Goal: Task Accomplishment & Management: Manage account settings

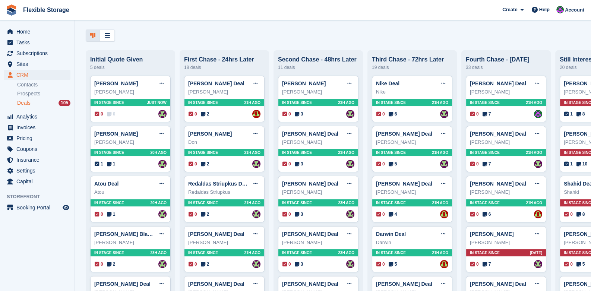
scroll to position [37, 0]
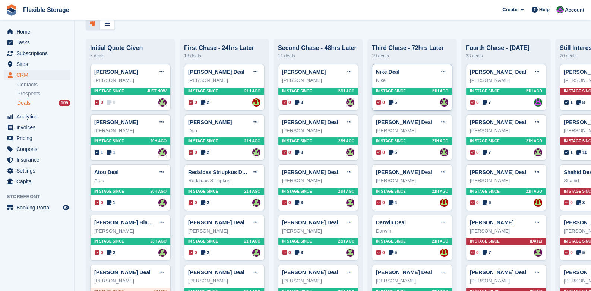
click at [416, 91] on div "In stage since 21H AGO" at bounding box center [412, 91] width 80 height 7
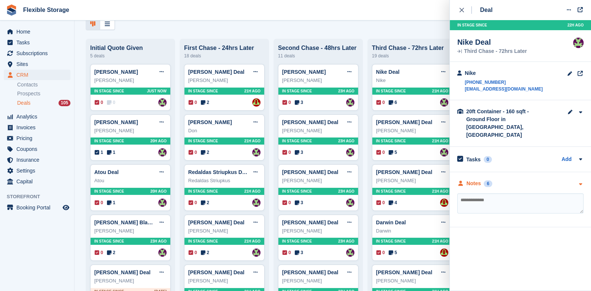
click at [582, 180] on div at bounding box center [580, 184] width 6 height 8
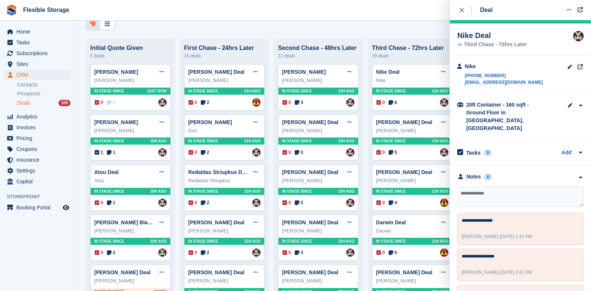
scroll to position [0, 0]
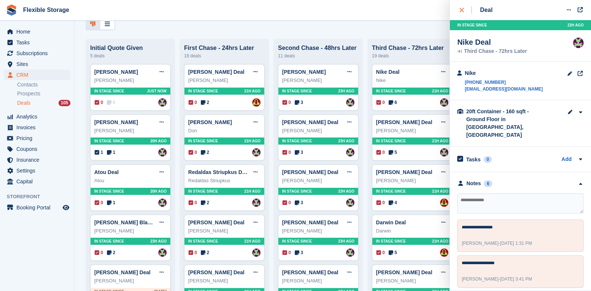
click at [464, 6] on button "close" at bounding box center [465, 10] width 17 height 20
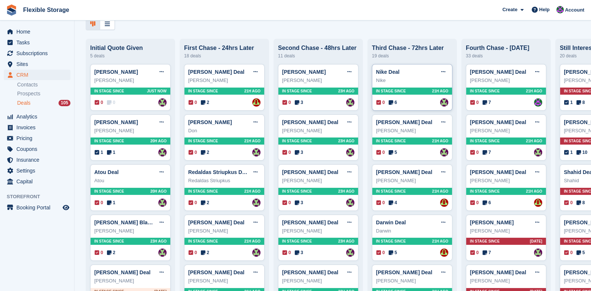
click at [427, 89] on div "In stage since 21H AGO" at bounding box center [412, 91] width 80 height 7
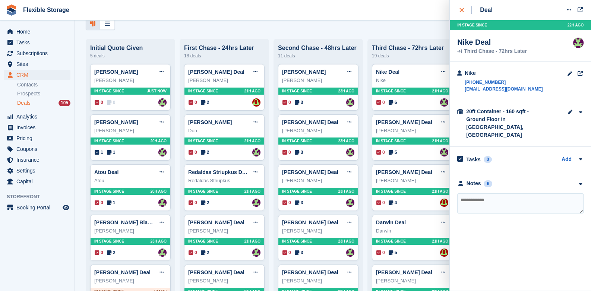
click at [464, 9] on div "close" at bounding box center [466, 9] width 12 height 7
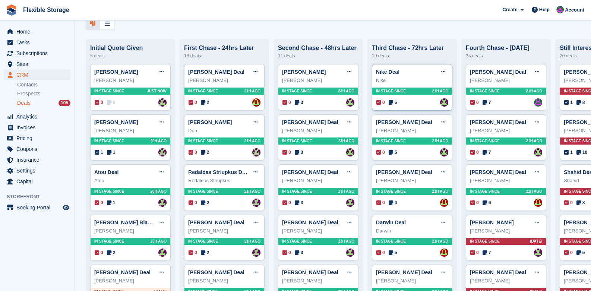
click at [443, 93] on span "21H AGO" at bounding box center [440, 91] width 16 height 6
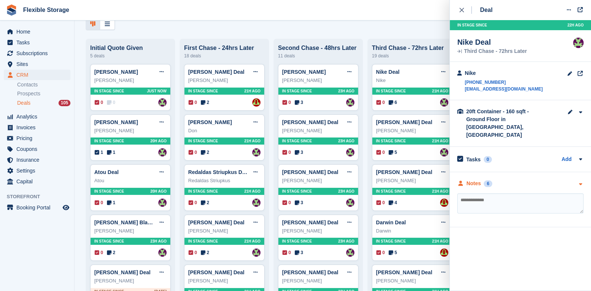
click at [576, 180] on div "Notes 6" at bounding box center [520, 184] width 126 height 8
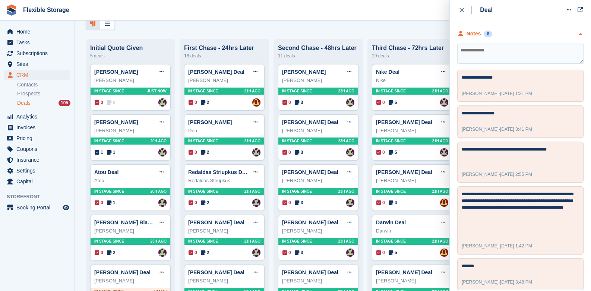
scroll to position [193, 0]
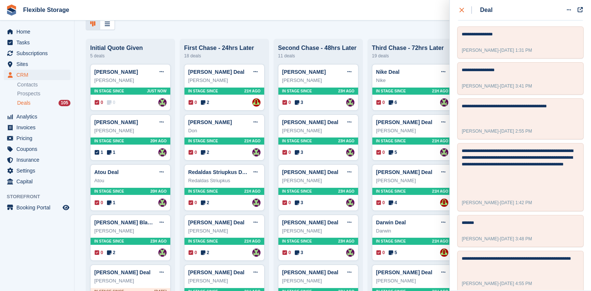
click at [464, 11] on div "close" at bounding box center [466, 9] width 12 height 7
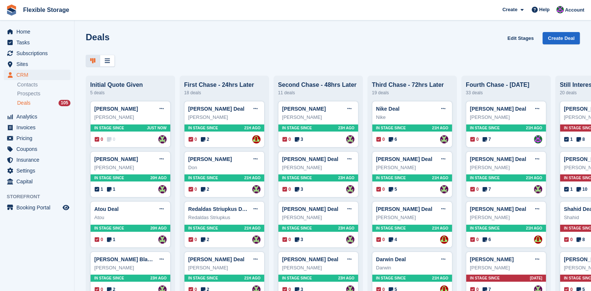
scroll to position [0, 0]
click at [433, 57] on div at bounding box center [333, 61] width 494 height 12
click at [394, 128] on span "In stage since" at bounding box center [391, 128] width 30 height 6
click at [408, 131] on div "In stage since 21H AGO" at bounding box center [412, 128] width 80 height 7
click at [407, 131] on div "In stage since 21H AGO" at bounding box center [412, 128] width 80 height 7
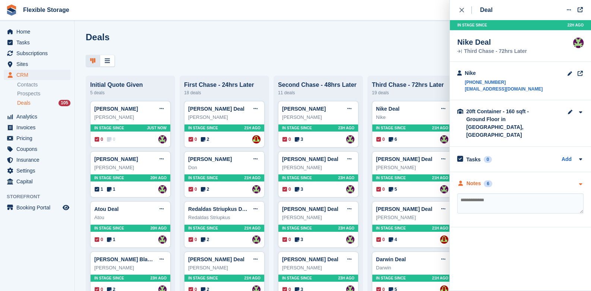
click at [579, 182] on icon "button" at bounding box center [580, 184] width 6 height 5
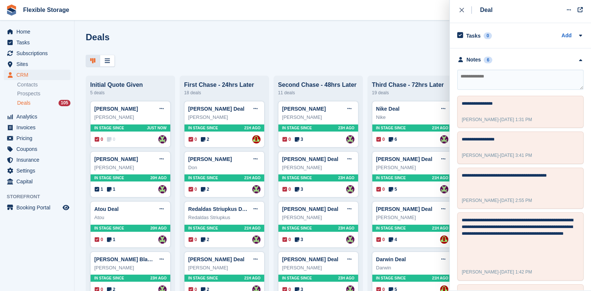
scroll to position [74, 0]
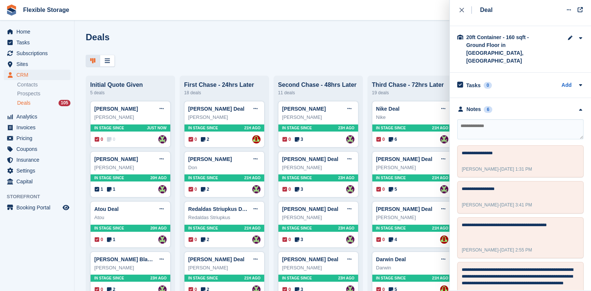
click at [495, 122] on textarea at bounding box center [520, 129] width 126 height 20
type textarea "**********"
click at [461, 12] on div "close" at bounding box center [466, 9] width 12 height 7
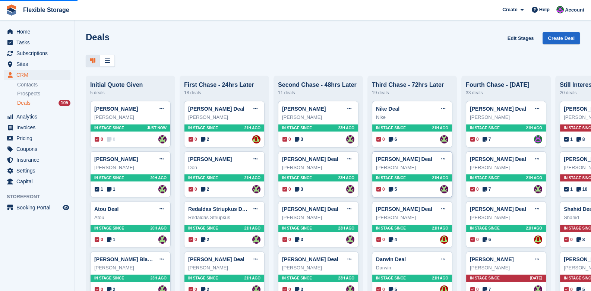
click at [426, 179] on div "In stage since 21H AGO" at bounding box center [412, 177] width 80 height 7
click at [407, 179] on div "In stage since 21H AGO" at bounding box center [412, 177] width 80 height 7
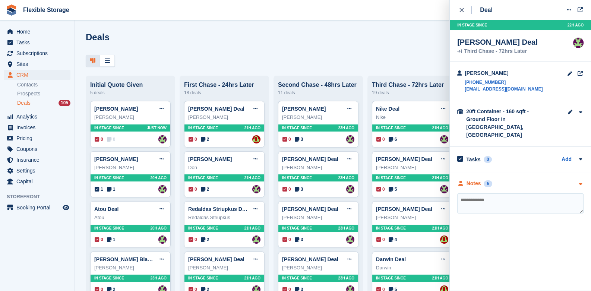
click at [583, 182] on icon "button" at bounding box center [580, 184] width 6 height 5
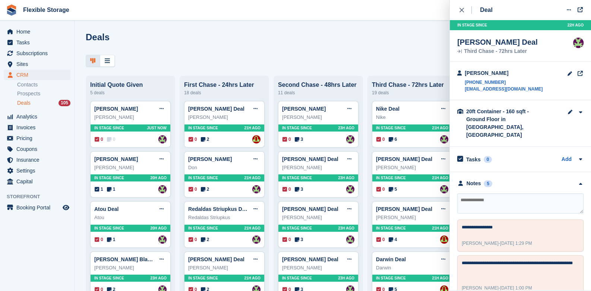
click at [486, 196] on textarea at bounding box center [520, 203] width 126 height 20
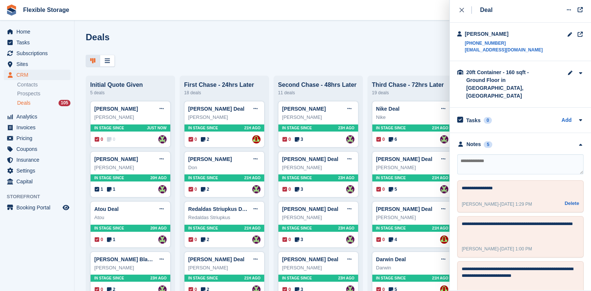
scroll to position [149, 0]
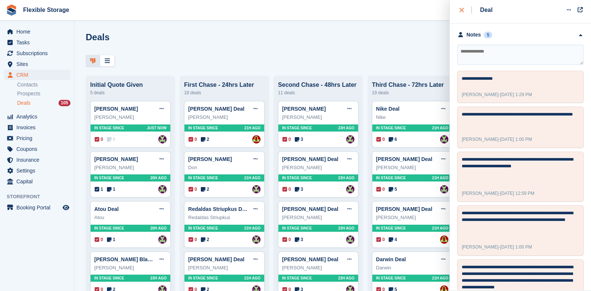
click at [464, 11] on icon "close" at bounding box center [462, 10] width 4 height 4
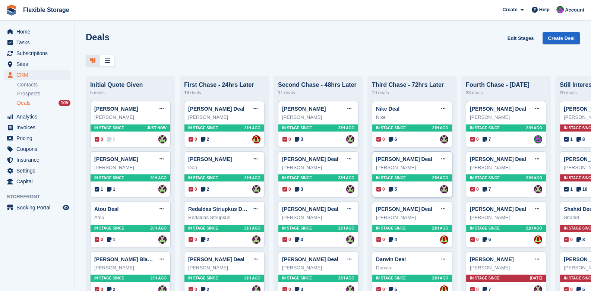
click at [393, 179] on span "In stage since" at bounding box center [391, 178] width 30 height 6
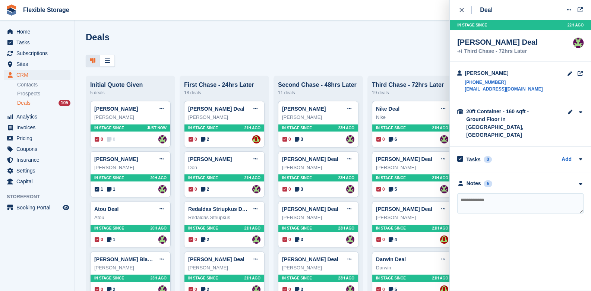
click at [517, 199] on textarea at bounding box center [520, 203] width 126 height 20
type textarea "*******"
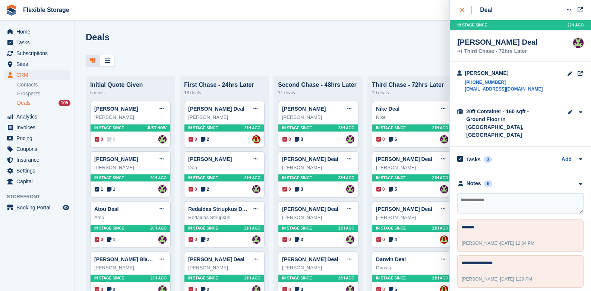
click at [464, 11] on div "close" at bounding box center [466, 9] width 12 height 7
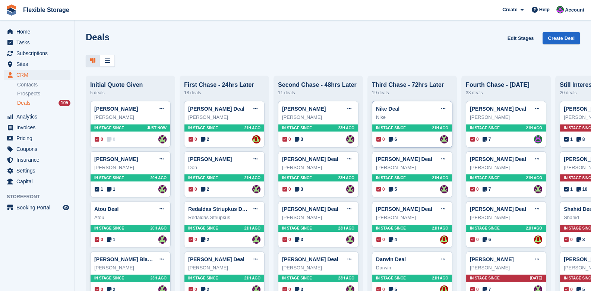
click at [418, 128] on div "In stage since 21H AGO" at bounding box center [412, 128] width 80 height 7
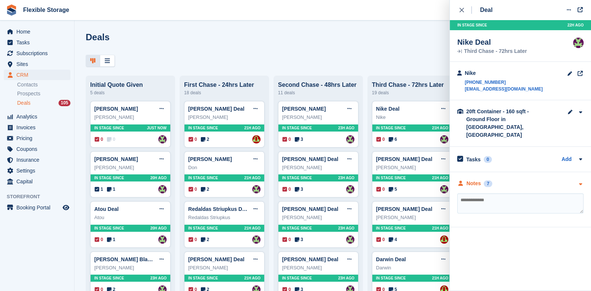
click at [576, 180] on div "Notes 7" at bounding box center [520, 184] width 126 height 8
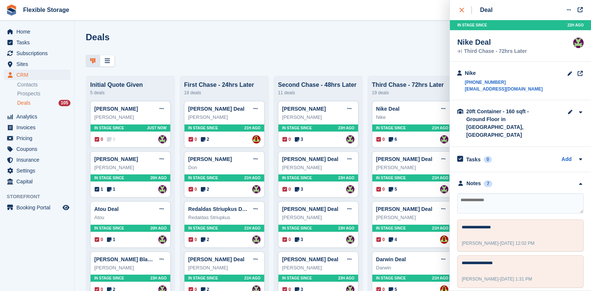
click at [462, 10] on icon "close" at bounding box center [462, 10] width 4 height 4
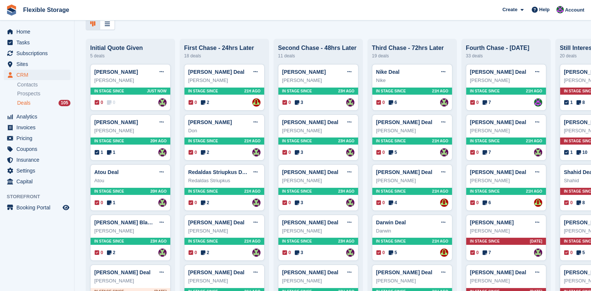
scroll to position [0, 63]
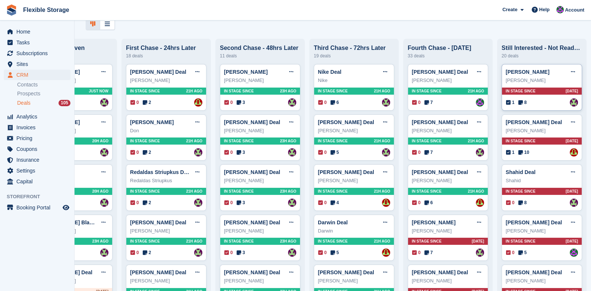
click at [553, 91] on div "In stage since 4D AGO" at bounding box center [542, 91] width 80 height 7
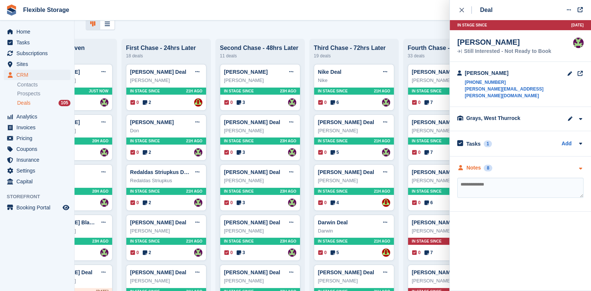
click at [582, 166] on icon "button" at bounding box center [580, 168] width 6 height 5
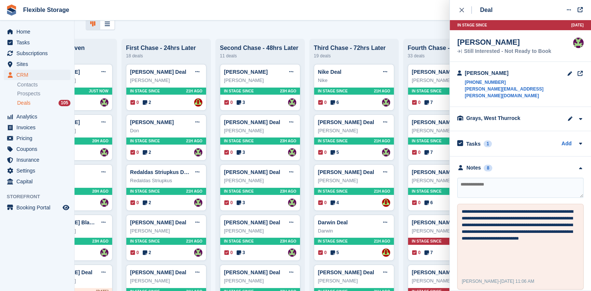
click at [463, 12] on div "close" at bounding box center [466, 9] width 12 height 7
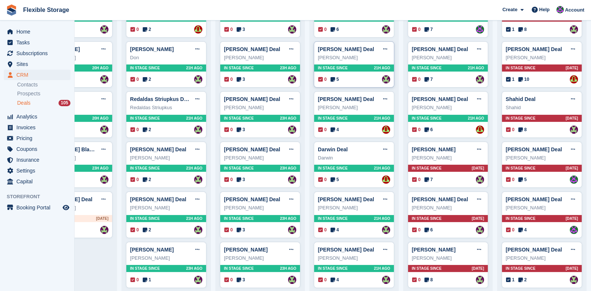
scroll to position [112, 0]
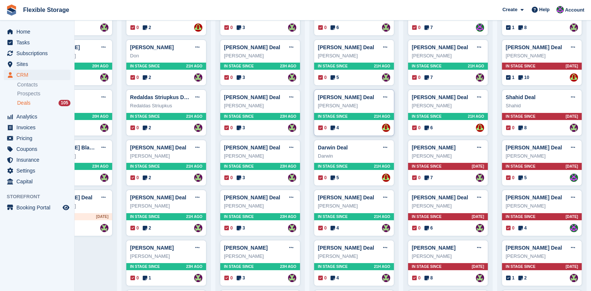
click at [351, 115] on div "In stage since 21H AGO" at bounding box center [354, 116] width 80 height 7
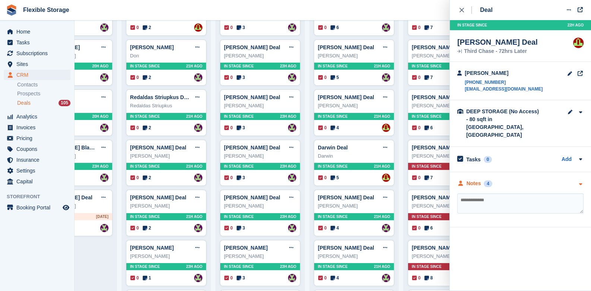
click at [582, 182] on icon "button" at bounding box center [580, 184] width 6 height 5
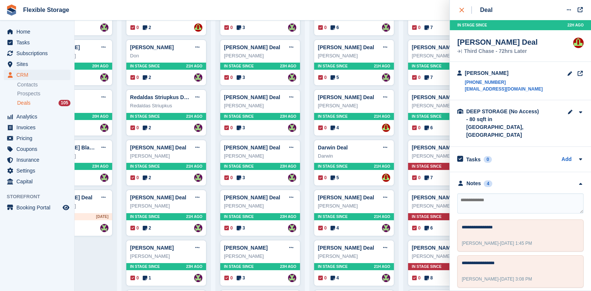
click at [461, 9] on icon "close" at bounding box center [462, 10] width 4 height 4
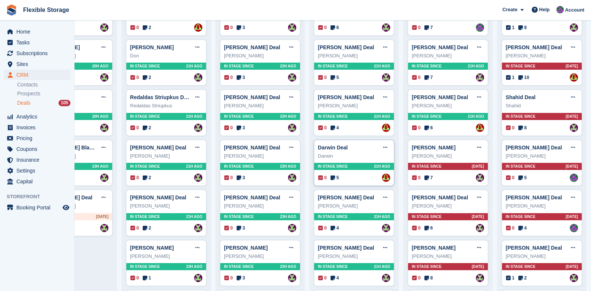
click at [354, 169] on div "In stage since 21H AGO" at bounding box center [354, 166] width 80 height 7
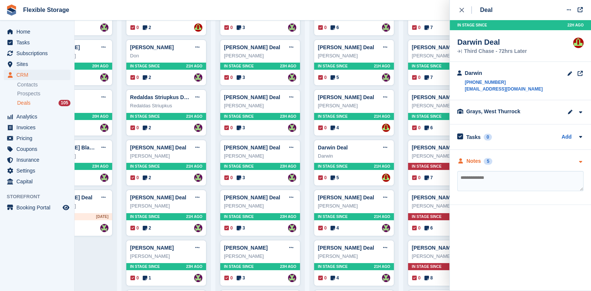
click at [583, 163] on icon "button" at bounding box center [580, 162] width 6 height 5
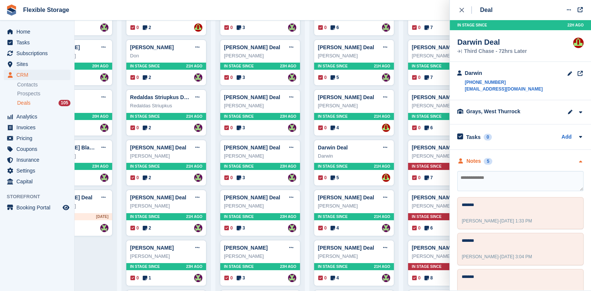
click at [583, 163] on div "**********" at bounding box center [520, 270] width 141 height 240
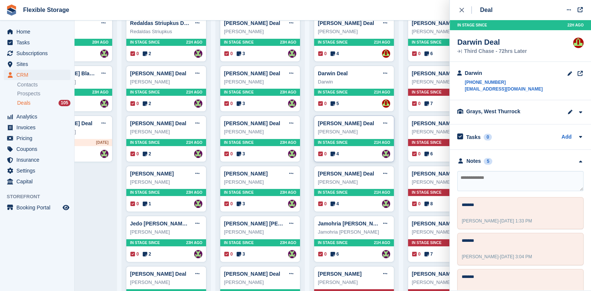
click at [344, 138] on div "Miray Cavendish Deal Edit deal Mark as won Mark as lost Delete deal Miray Caven…" at bounding box center [354, 139] width 81 height 47
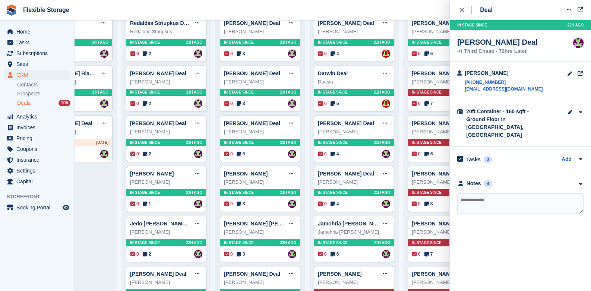
click at [583, 180] on div at bounding box center [580, 184] width 6 height 8
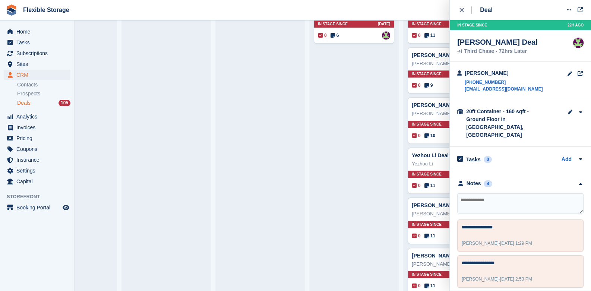
scroll to position [820, 0]
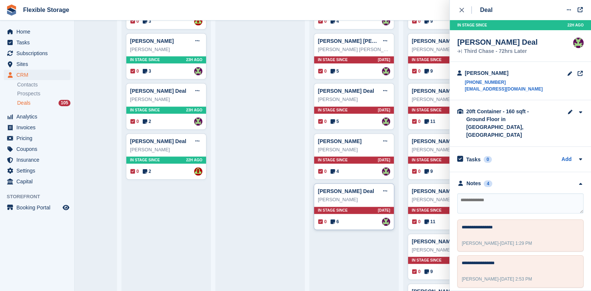
click at [345, 209] on div "In stage since 14D AGO" at bounding box center [354, 210] width 80 height 7
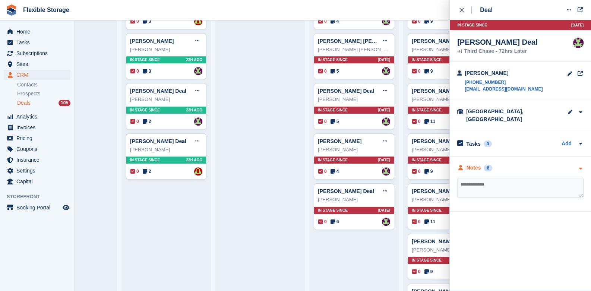
click at [579, 164] on div at bounding box center [580, 168] width 6 height 8
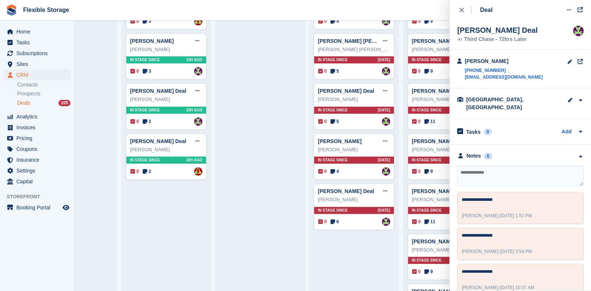
scroll to position [12, 0]
click at [494, 171] on textarea at bounding box center [520, 176] width 126 height 20
click at [490, 166] on textarea at bounding box center [520, 176] width 126 height 20
click at [488, 174] on textarea "**********" at bounding box center [520, 176] width 126 height 20
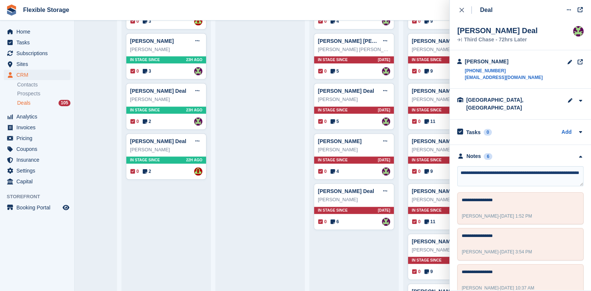
click at [494, 166] on textarea "**********" at bounding box center [520, 176] width 126 height 20
click at [495, 167] on textarea "**********" at bounding box center [520, 176] width 126 height 20
click at [495, 173] on textarea "**********" at bounding box center [520, 176] width 126 height 20
click at [520, 174] on textarea "**********" at bounding box center [520, 176] width 126 height 20
type textarea "**********"
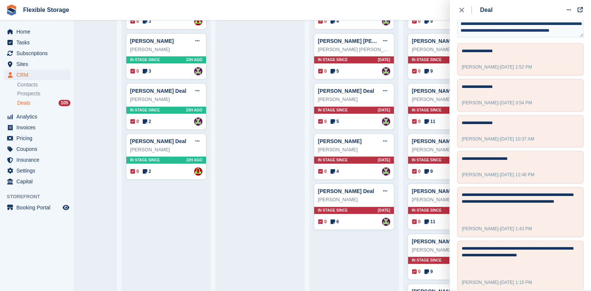
scroll to position [49, 0]
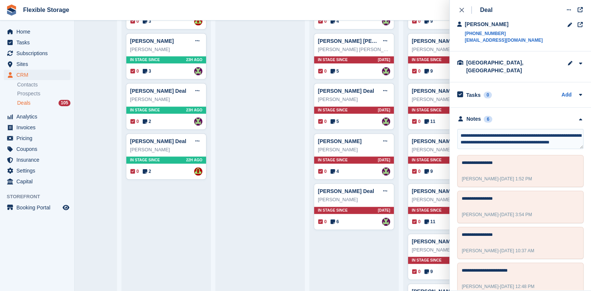
click at [570, 133] on textarea "**********" at bounding box center [520, 139] width 126 height 20
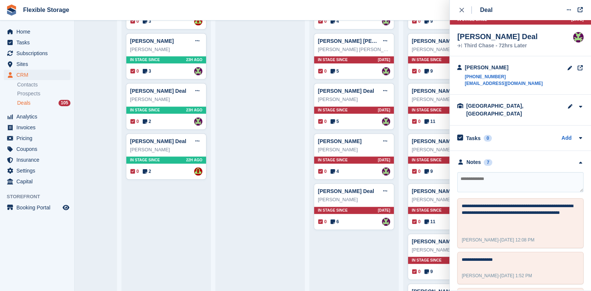
scroll to position [0, 0]
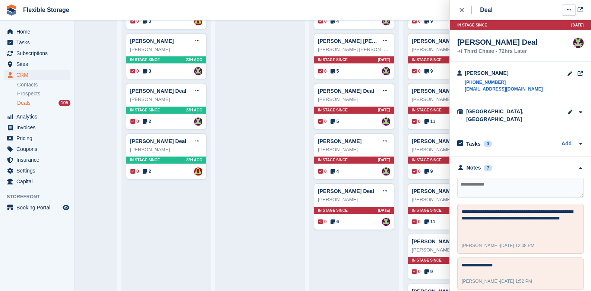
click at [569, 12] on icon at bounding box center [569, 9] width 4 height 5
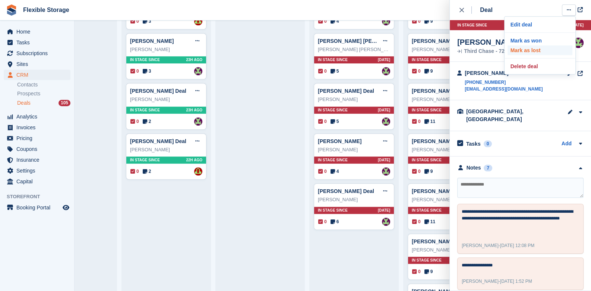
click at [545, 49] on p "Mark as lost" at bounding box center [540, 50] width 65 height 10
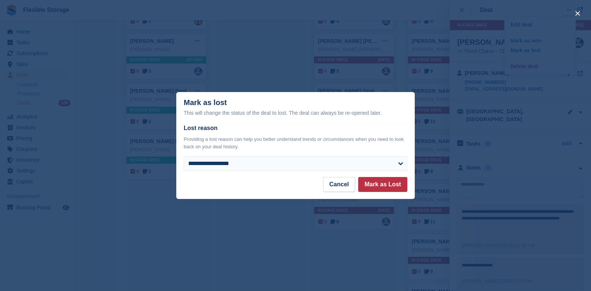
click at [252, 156] on div "**********" at bounding box center [296, 147] width 224 height 47
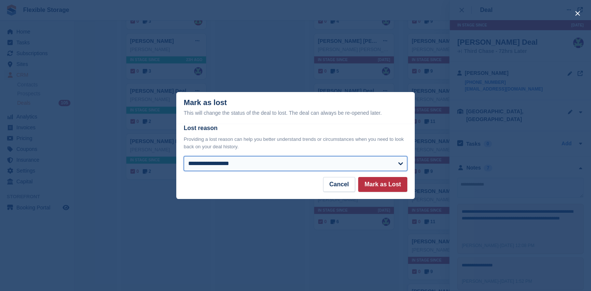
click at [240, 164] on select "**********" at bounding box center [296, 163] width 224 height 15
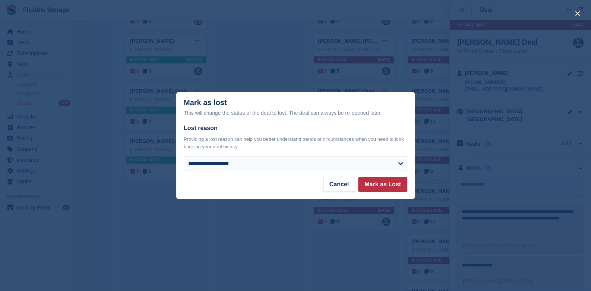
click at [227, 260] on div "close" at bounding box center [295, 145] width 591 height 291
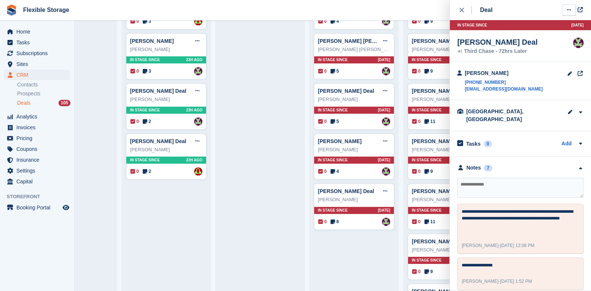
click at [571, 13] on button at bounding box center [569, 9] width 14 height 11
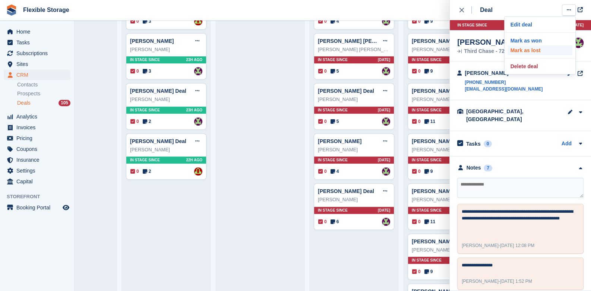
click at [534, 47] on p "Mark as lost" at bounding box center [540, 50] width 65 height 10
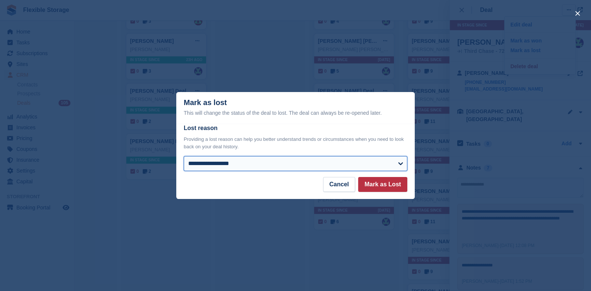
click at [211, 160] on select "**********" at bounding box center [296, 163] width 224 height 15
select select "*****"
click at [184, 157] on select "**********" at bounding box center [296, 163] width 224 height 15
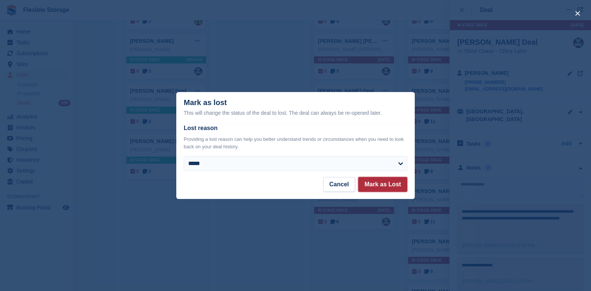
click at [397, 187] on button "Mark as Lost" at bounding box center [382, 184] width 49 height 15
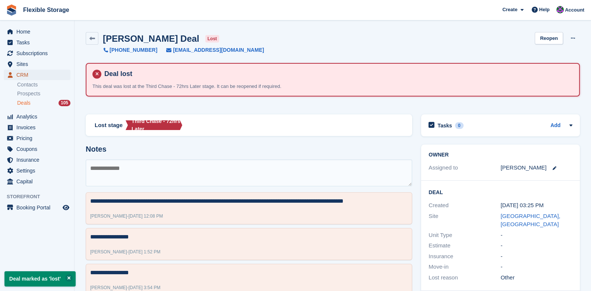
click at [23, 75] on span "CRM" at bounding box center [38, 75] width 45 height 10
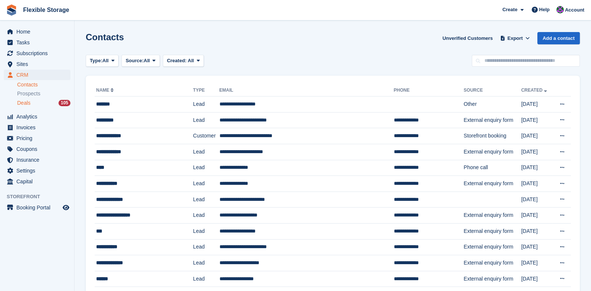
click at [25, 102] on span "Deals" at bounding box center [23, 103] width 13 height 7
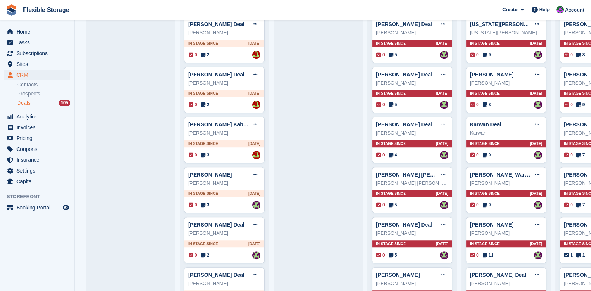
scroll to position [783, 0]
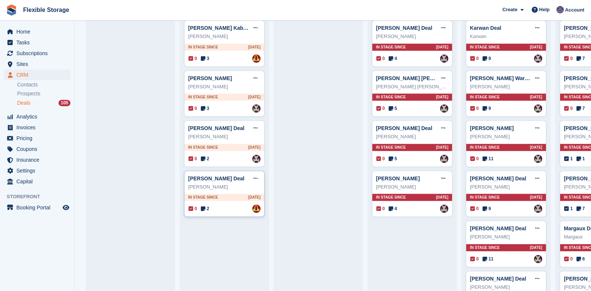
click at [227, 195] on div "In stage since 1D AGO" at bounding box center [225, 197] width 80 height 7
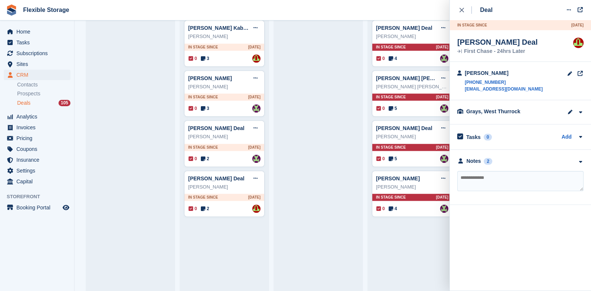
click at [580, 166] on div "**********" at bounding box center [520, 177] width 141 height 55
click at [580, 161] on icon "button" at bounding box center [580, 162] width 6 height 5
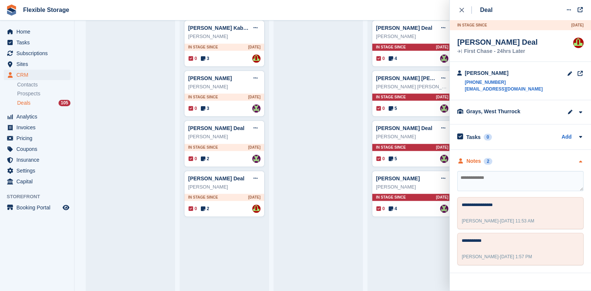
click at [580, 161] on icon "button" at bounding box center [580, 162] width 6 height 5
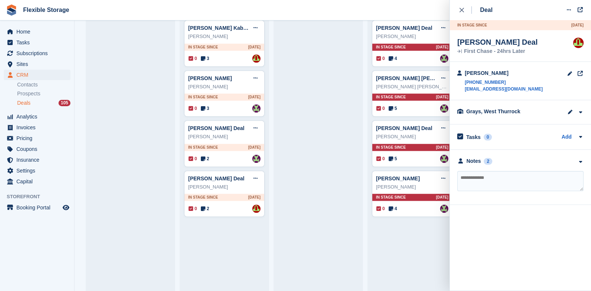
click at [300, 253] on div "Mick Deal Edit deal Mark as won Mark as lost Delete deal Mick In stage since 1D…" at bounding box center [318, 145] width 81 height 1655
click at [460, 5] on button "close" at bounding box center [465, 10] width 17 height 20
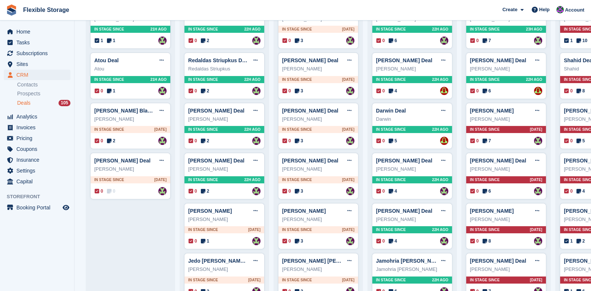
scroll to position [0, 0]
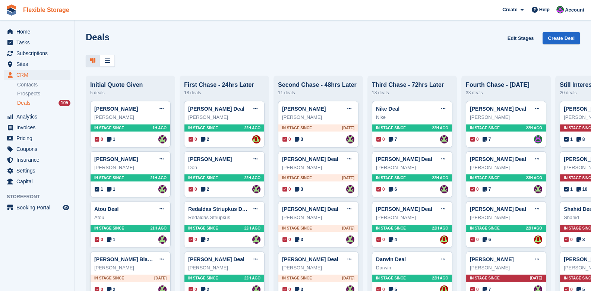
click at [45, 6] on link "Flexible Storage" at bounding box center [46, 10] width 52 height 12
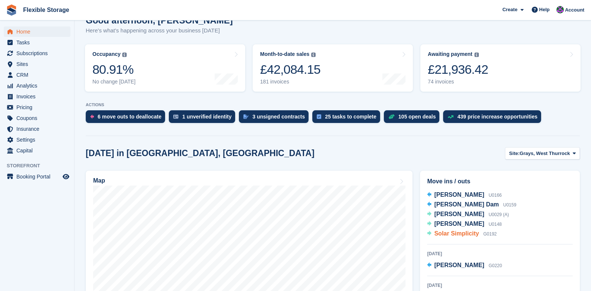
scroll to position [149, 0]
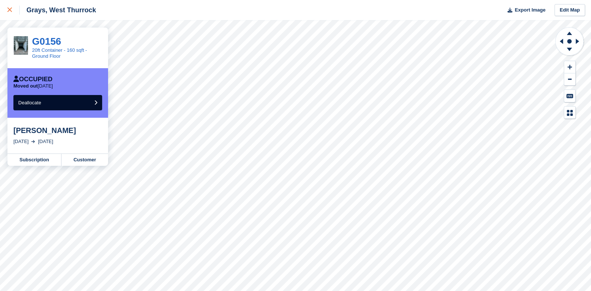
click at [10, 12] on icon at bounding box center [9, 9] width 4 height 4
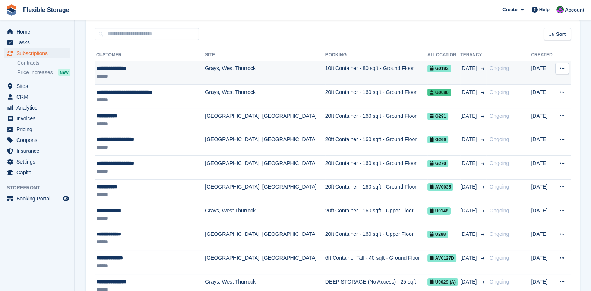
scroll to position [74, 0]
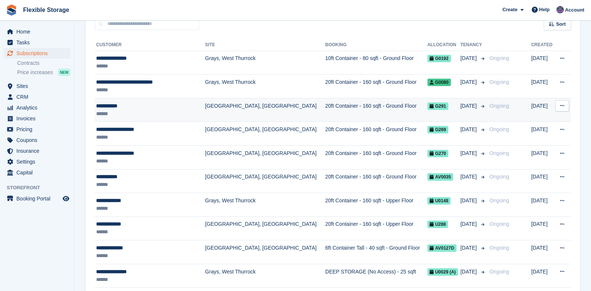
click at [141, 111] on div "******" at bounding box center [146, 114] width 101 height 8
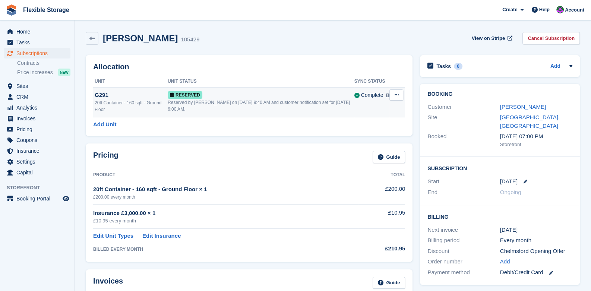
click at [113, 95] on div "G291" at bounding box center [131, 95] width 73 height 9
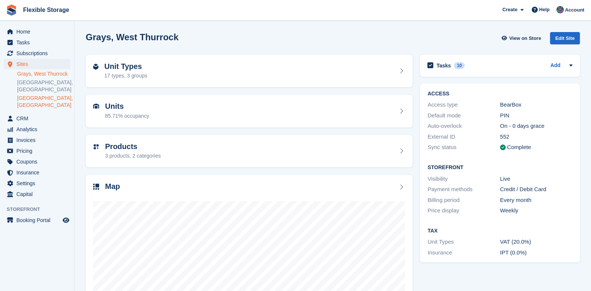
click at [38, 95] on link "[GEOGRAPHIC_DATA], [GEOGRAPHIC_DATA]" at bounding box center [43, 102] width 53 height 14
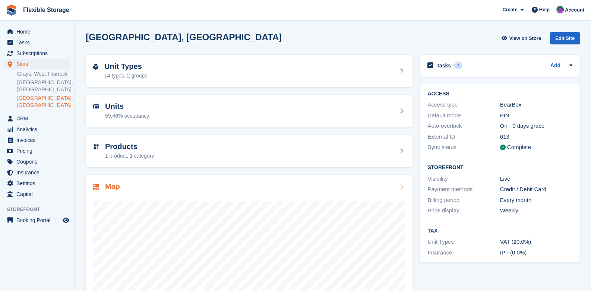
click at [406, 188] on div "Map" at bounding box center [249, 262] width 327 height 174
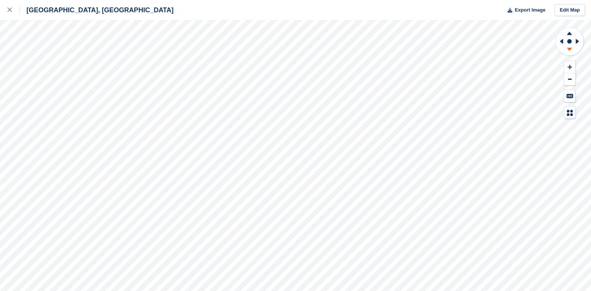
click at [571, 51] on icon at bounding box center [569, 50] width 19 height 9
click at [564, 44] on icon at bounding box center [560, 41] width 9 height 19
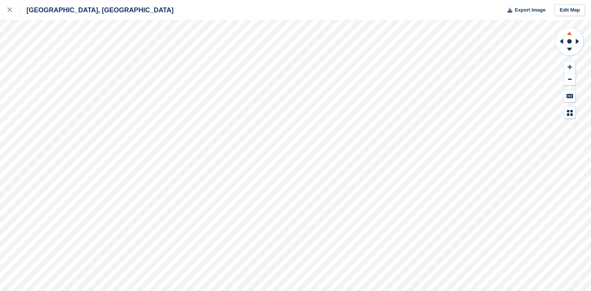
click at [570, 31] on icon at bounding box center [569, 32] width 19 height 9
click at [560, 43] on icon at bounding box center [560, 41] width 9 height 19
click at [575, 41] on icon at bounding box center [578, 41] width 9 height 19
click at [561, 38] on icon at bounding box center [560, 41] width 9 height 19
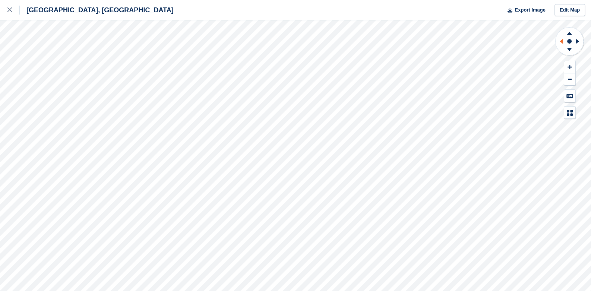
click at [561, 38] on icon at bounding box center [560, 41] width 9 height 19
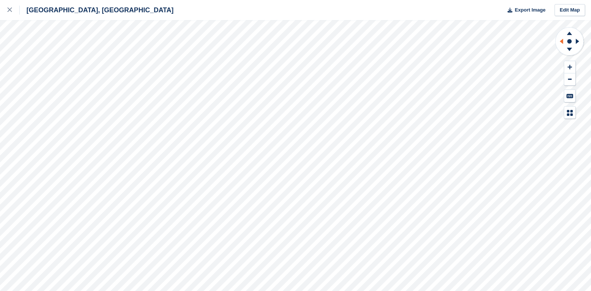
click at [561, 38] on icon at bounding box center [560, 41] width 9 height 19
click at [560, 40] on icon at bounding box center [560, 41] width 9 height 19
click at [568, 48] on icon at bounding box center [569, 49] width 5 height 3
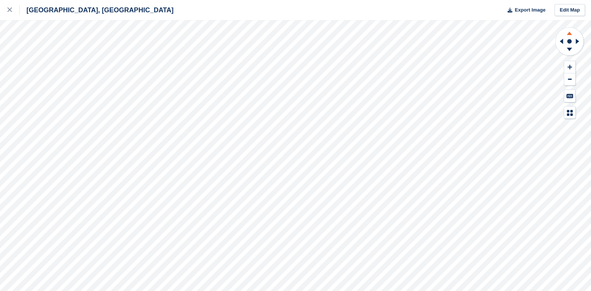
click at [572, 35] on icon at bounding box center [569, 32] width 19 height 9
click at [569, 48] on icon at bounding box center [569, 49] width 5 height 3
click at [563, 38] on g at bounding box center [560, 41] width 9 height 19
click at [561, 43] on icon at bounding box center [560, 41] width 9 height 19
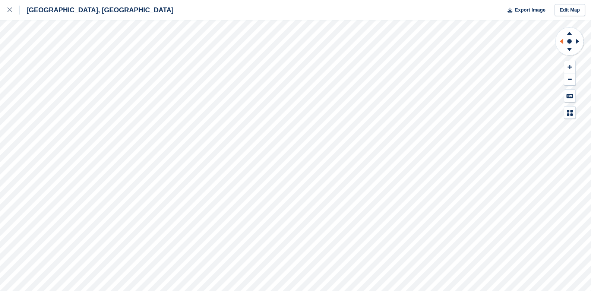
click at [560, 40] on icon at bounding box center [560, 41] width 9 height 19
click at [566, 49] on icon at bounding box center [569, 50] width 19 height 9
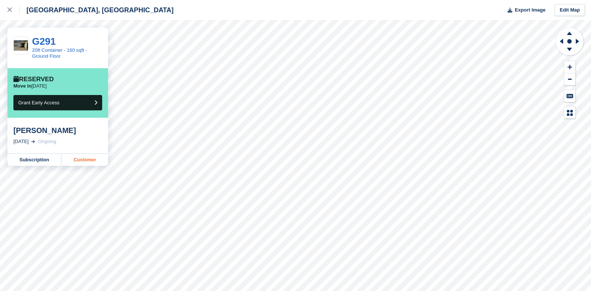
click at [91, 163] on link "Customer" at bounding box center [85, 160] width 47 height 12
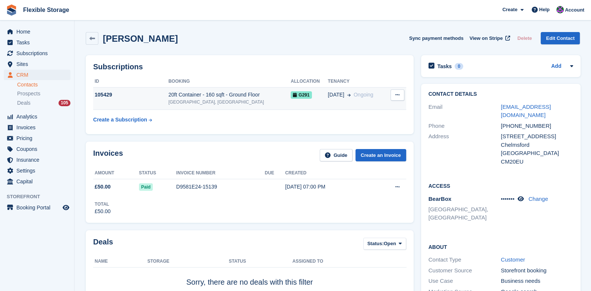
click at [393, 96] on button at bounding box center [398, 94] width 14 height 11
click at [198, 103] on div "[GEOGRAPHIC_DATA], [GEOGRAPHIC_DATA]" at bounding box center [230, 102] width 122 height 7
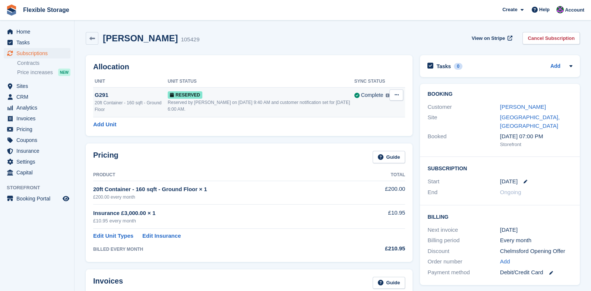
click at [393, 94] on button at bounding box center [397, 94] width 14 height 11
click at [352, 126] on p "Deallocate" at bounding box center [367, 126] width 65 height 10
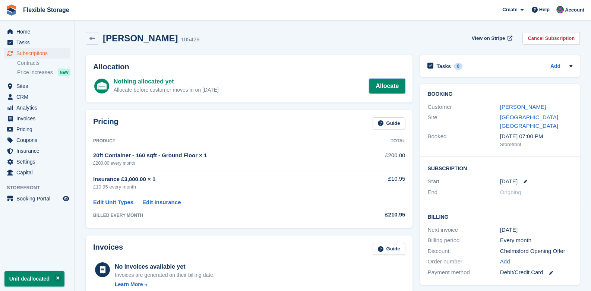
click at [380, 87] on link "Allocate" at bounding box center [387, 86] width 36 height 15
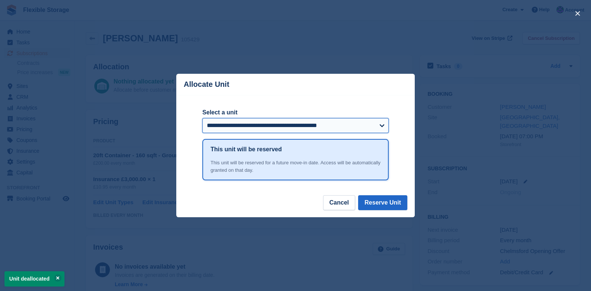
click at [314, 127] on select "**********" at bounding box center [295, 125] width 186 height 15
select select "******"
click at [202, 119] on select "**********" at bounding box center [295, 125] width 186 height 15
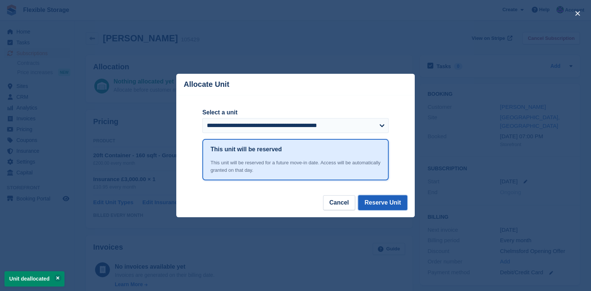
click at [399, 206] on button "Reserve Unit" at bounding box center [382, 202] width 49 height 15
